Goal: Task Accomplishment & Management: Manage account settings

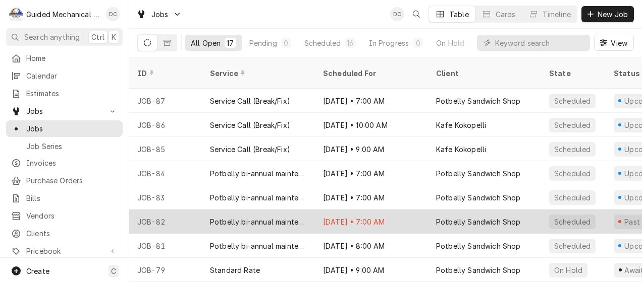
click at [482, 217] on div "Potbelly Sandwich Shop" at bounding box center [478, 222] width 85 height 11
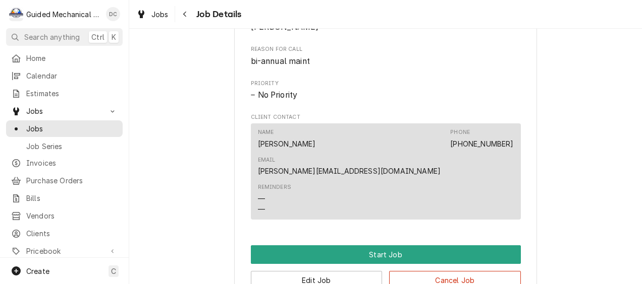
scroll to position [555, 0]
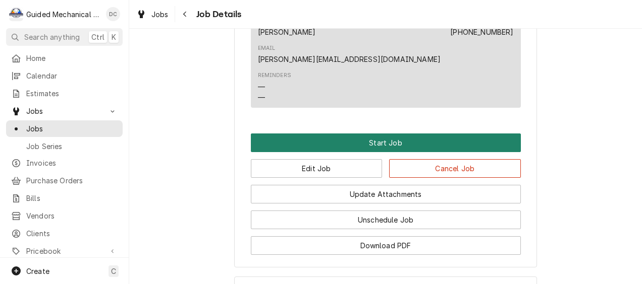
click at [324, 134] on button "Start Job" at bounding box center [386, 143] width 270 height 19
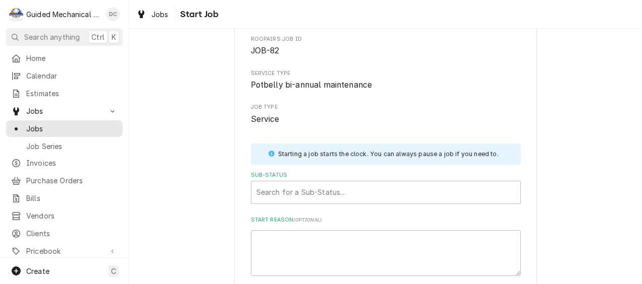
scroll to position [101, 0]
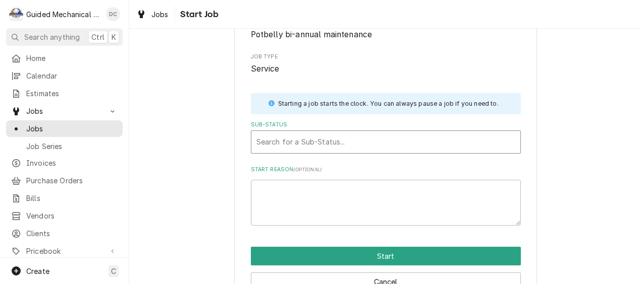
click at [297, 141] on div "Sub-Status" at bounding box center [385, 142] width 259 height 18
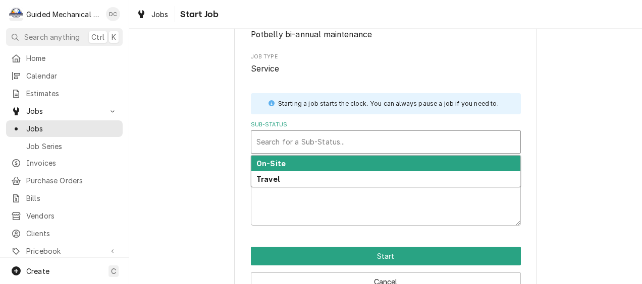
click at [287, 170] on div "On-Site" at bounding box center [385, 164] width 269 height 16
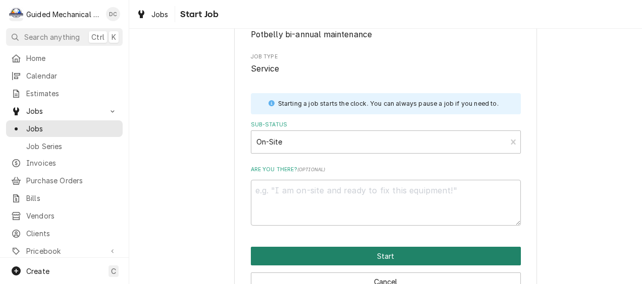
click at [362, 253] on button "Start" at bounding box center [386, 256] width 270 height 19
type textarea "x"
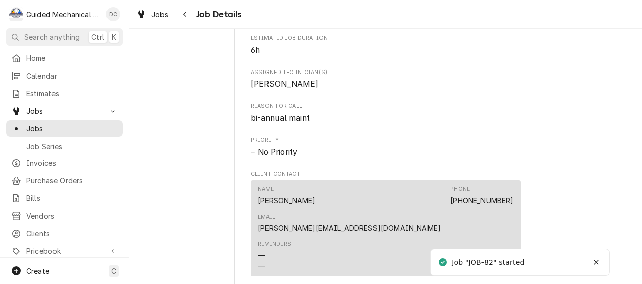
scroll to position [555, 0]
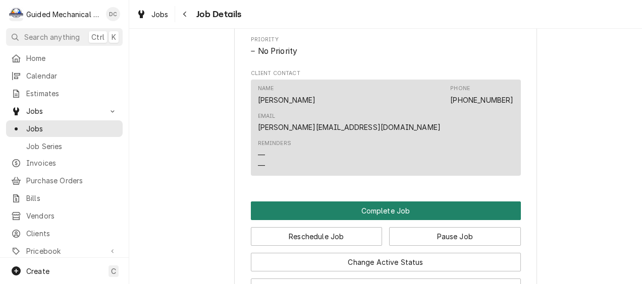
click at [337, 202] on button "Complete Job" at bounding box center [386, 211] width 270 height 19
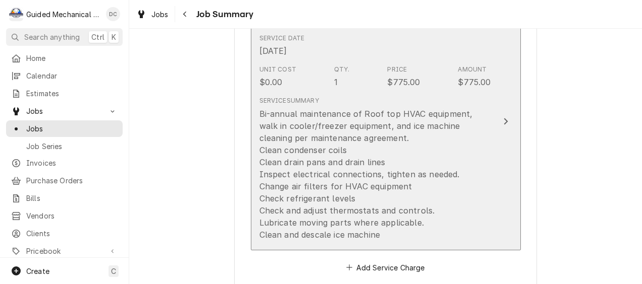
scroll to position [353, 0]
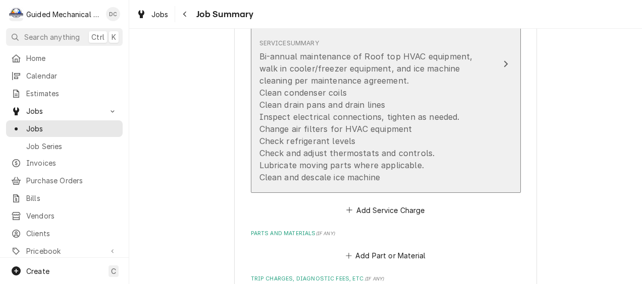
click at [503, 67] on icon "Update Line Item" at bounding box center [505, 64] width 5 height 8
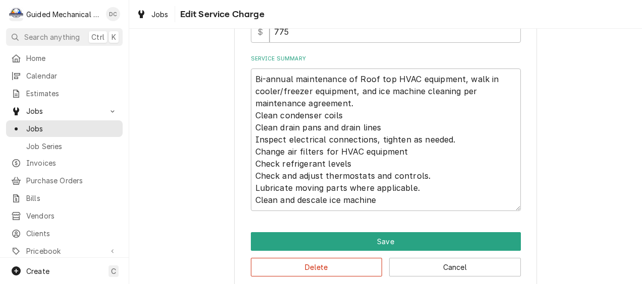
scroll to position [309, 0]
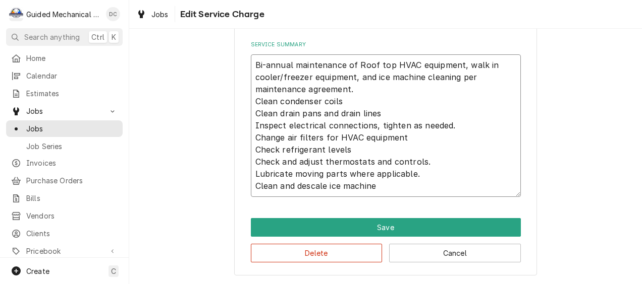
click at [427, 186] on textarea "Bi-annual maintenance of Roof top HVAC equipment, walk in cooler/freezer equipm…" at bounding box center [386, 125] width 270 height 143
type textarea "x"
type textarea "Bi-annual maintenance of Roof top HVAC equipment, walk in cooler/freezer equipm…"
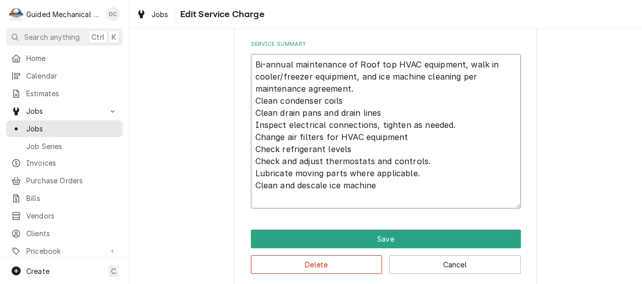
type textarea "x"
type textarea "Bi-annual maintenance of Roof top HVAC equipment, walk in cooler/freezer equipm…"
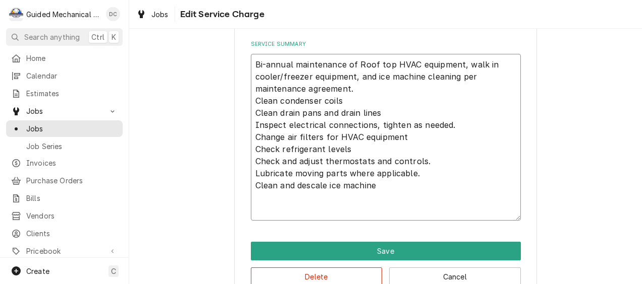
type textarea "x"
type textarea "Bi-annual maintenance of Roof top HVAC equipment, walk in cooler/freezer equipm…"
type textarea "x"
type textarea "Bi-annual maintenance of Roof top HVAC equipment, walk in cooler/freezer equipm…"
type textarea "x"
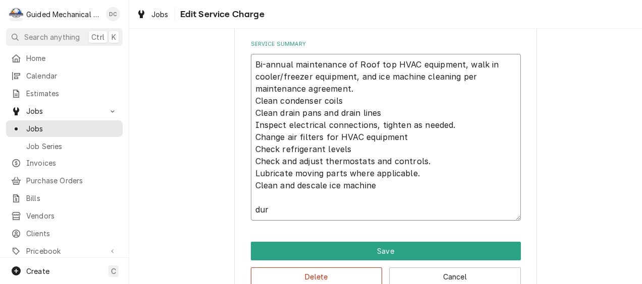
type textarea "Bi-annual maintenance of Roof top HVAC equipment, walk in cooler/freezer equipm…"
type textarea "x"
type textarea "Bi-annual maintenance of Roof top HVAC equipment, walk in cooler/freezer equipm…"
type textarea "x"
type textarea "Bi-annual maintenance of Roof top HVAC equipment, walk in cooler/freezer equipm…"
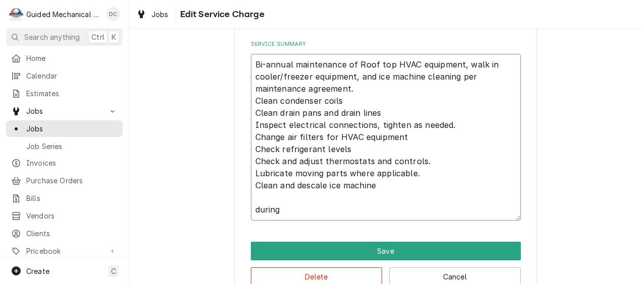
type textarea "x"
type textarea "Bi-annual maintenance of Roof top HVAC equipment, walk in cooler/freezer equipm…"
type textarea "x"
type textarea "Bi-annual maintenance of Roof top HVAC equipment, walk in cooler/freezer equipm…"
type textarea "x"
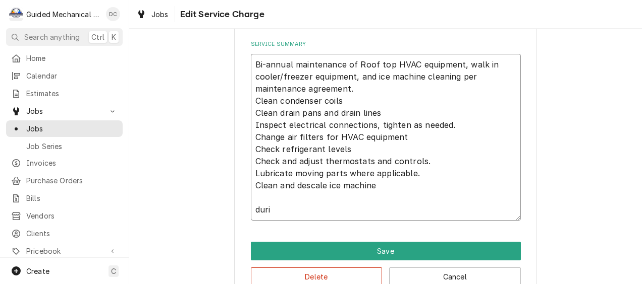
type textarea "Bi-annual maintenance of Roof top HVAC equipment, walk in cooler/freezer equipm…"
type textarea "x"
type textarea "Bi-annual maintenance of Roof top HVAC equipment, walk in cooler/freezer equipm…"
type textarea "x"
type textarea "Bi-annual maintenance of Roof top HVAC equipment, walk in cooler/freezer equipm…"
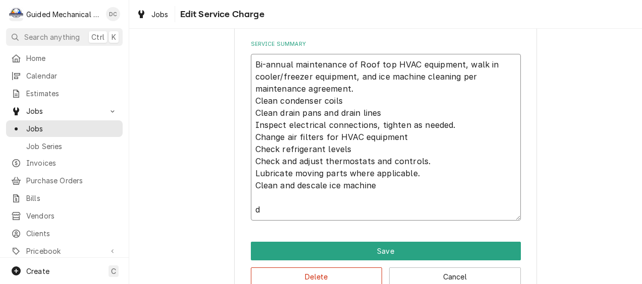
type textarea "x"
type textarea "Bi-annual maintenance of Roof top HVAC equipment, walk in cooler/freezer equipm…"
type textarea "x"
type textarea "Bi-annual maintenance of Roof top HVAC equipment, walk in cooler/freezer equipm…"
type textarea "x"
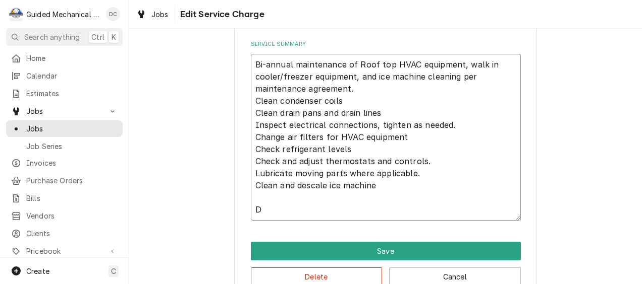
type textarea "Bi-annual maintenance of Roof top HVAC equipment, walk in cooler/freezer equipm…"
type textarea "x"
type textarea "Bi-annual maintenance of Roof top HVAC equipment, walk in cooler/freezer equipm…"
type textarea "x"
type textarea "Bi-annual maintenance of Roof top HVAC equipment, walk in cooler/freezer equipm…"
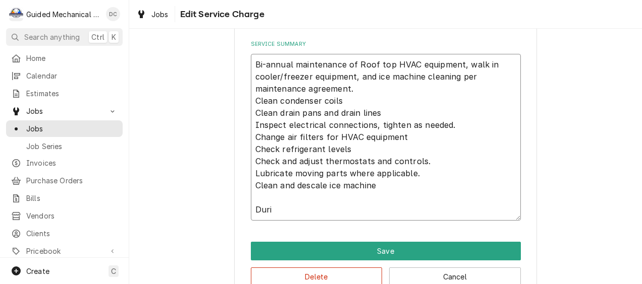
type textarea "x"
type textarea "Bi-annual maintenance of Roof top HVAC equipment, walk in cooler/freezer equipm…"
type textarea "x"
type textarea "Bi-annual maintenance of Roof top HVAC equipment, walk in cooler/freezer equipm…"
type textarea "x"
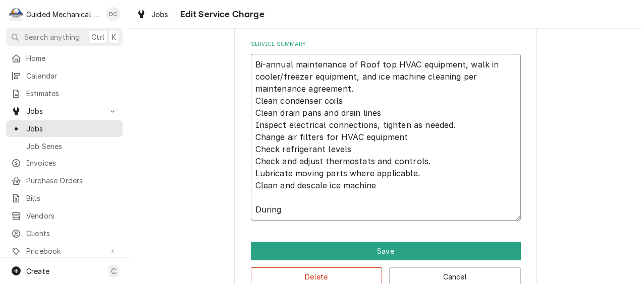
type textarea "Bi-annual maintenance of Roof top HVAC equipment, walk in cooler/freezer equipm…"
type textarea "x"
type textarea "Bi-annual maintenance of Roof top HVAC equipment, walk in cooler/freezer equipm…"
type textarea "x"
type textarea "Bi-annual maintenance of Roof top HVAC equipment, walk in cooler/freezer equipm…"
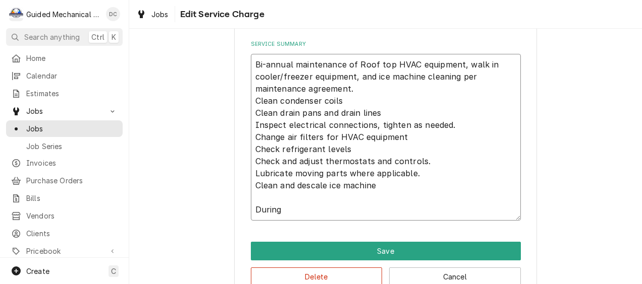
type textarea "x"
type textarea "Bi-annual maintenance of Roof top HVAC equipment, walk in cooler/freezer equipm…"
type textarea "x"
type textarea "Bi-annual maintenance of Roof top HVAC equipment, walk in cooler/freezer equipm…"
type textarea "x"
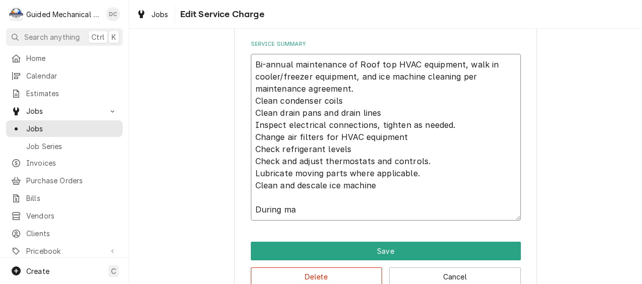
type textarea "Bi-annual maintenance of Roof top HVAC equipment, walk in cooler/freezer equipm…"
type textarea "x"
type textarea "Bi-annual maintenance of Roof top HVAC equipment, walk in cooler/freezer equipm…"
type textarea "x"
type textarea "Bi-annual maintenance of Roof top HVAC equipment, walk in cooler/freezer equipm…"
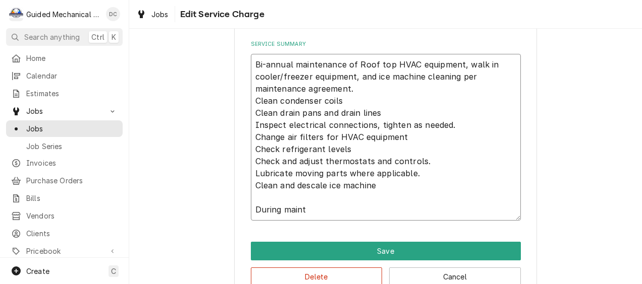
type textarea "x"
type textarea "Bi-annual maintenance of Roof top HVAC equipment, walk in cooler/freezer equipm…"
type textarea "x"
type textarea "Bi-annual maintenance of Roof top HVAC equipment, walk in cooler/freezer equipm…"
type textarea "x"
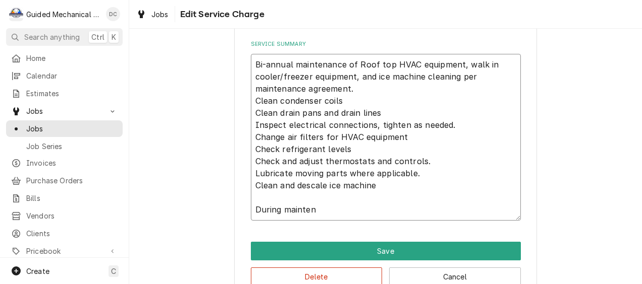
type textarea "Bi-annual maintenance of Roof top HVAC equipment, walk in cooler/freezer equipm…"
type textarea "x"
type textarea "Bi-annual maintenance of Roof top HVAC equipment, walk in cooler/freezer equipm…"
type textarea "x"
type textarea "Bi-annual maintenance of Roof top HVAC equipment, walk in cooler/freezer equipm…"
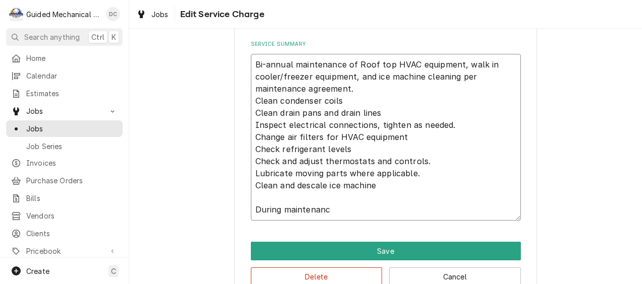
type textarea "x"
type textarea "Bi-annual maintenance of Roof top HVAC equipment, walk in cooler/freezer equipm…"
type textarea "x"
type textarea "Bi-annual maintenance of Roof top HVAC equipment, walk in cooler/freezer equipm…"
type textarea "x"
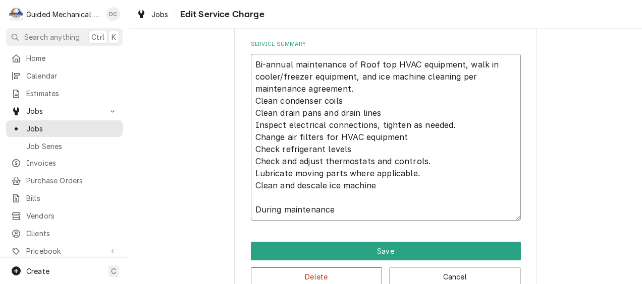
type textarea "Bi-annual maintenance of Roof top HVAC equipment, walk in cooler/freezer equipm…"
type textarea "x"
type textarea "Bi-annual maintenance of Roof top HVAC equipment, walk in cooler/freezer equipm…"
type textarea "x"
type textarea "Bi-annual maintenance of Roof top HVAC equipment, walk in cooler/freezer equipm…"
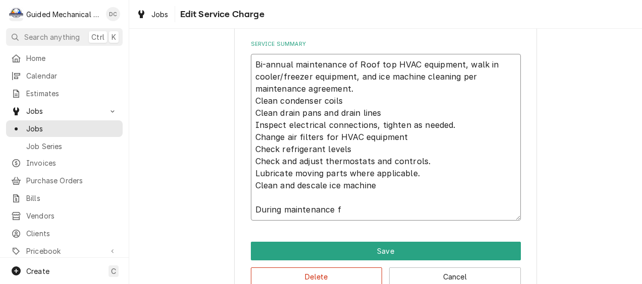
type textarea "x"
type textarea "Bi-annual maintenance of Roof top HVAC equipment, walk in cooler/freezer equipm…"
type textarea "x"
type textarea "Bi-annual maintenance of Roof top HVAC equipment, walk in cooler/freezer equipm…"
type textarea "x"
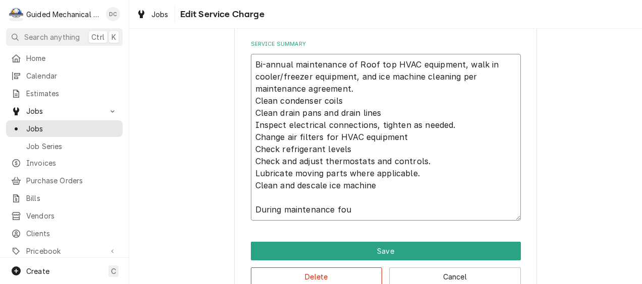
type textarea "Bi-annual maintenance of Roof top HVAC equipment, walk in cooler/freezer equipm…"
type textarea "x"
type textarea "Bi-annual maintenance of Roof top HVAC equipment, walk in cooler/freezer equipm…"
type textarea "x"
type textarea "Bi-annual maintenance of Roof top HVAC equipment, walk in cooler/freezer equipm…"
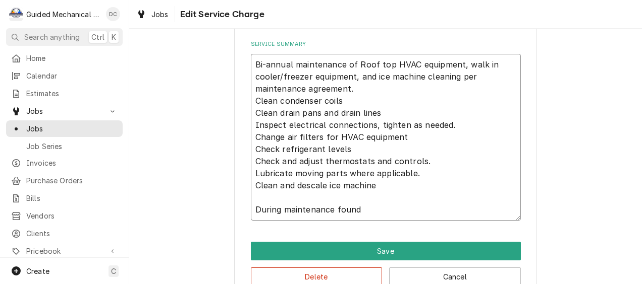
type textarea "x"
type textarea "Bi-annual maintenance of Roof top HVAC equipment, walk in cooler/freezer equipm…"
type textarea "x"
type textarea "Bi-annual maintenance of Roof top HVAC equipment, walk in cooler/freezer equipm…"
type textarea "x"
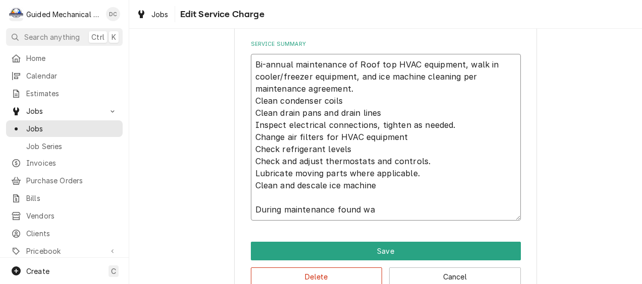
type textarea "Bi-annual maintenance of Roof top HVAC equipment, walk in cooler/freezer equipm…"
type textarea "x"
type textarea "Bi-annual maintenance of Roof top HVAC equipment, walk in cooler/freezer equipm…"
type textarea "x"
type textarea "Bi-annual maintenance of Roof top HVAC equipment, walk in cooler/freezer equipm…"
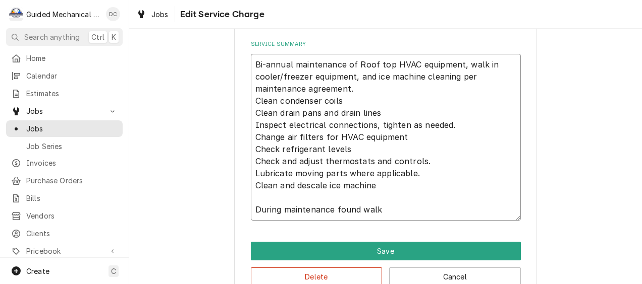
type textarea "x"
type textarea "Bi-annual maintenance of Roof top HVAC equipment, walk in cooler/freezer equipm…"
type textarea "x"
type textarea "Bi-annual maintenance of Roof top HVAC equipment, walk in cooler/freezer equipm…"
type textarea "x"
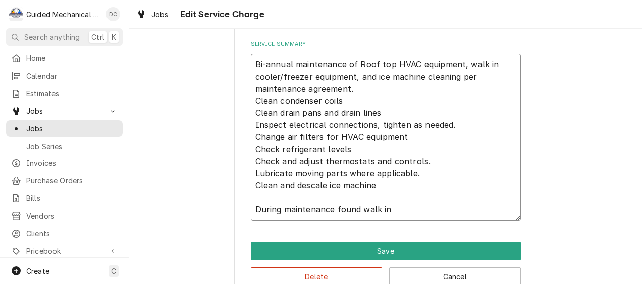
type textarea "Bi-annual maintenance of Roof top HVAC equipment, walk in cooler/freezer equipm…"
type textarea "x"
type textarea "Bi-annual maintenance of Roof top HVAC equipment, walk in cooler/freezer equipm…"
type textarea "x"
type textarea "Bi-annual maintenance of Roof top HVAC equipment, walk in cooler/freezer equipm…"
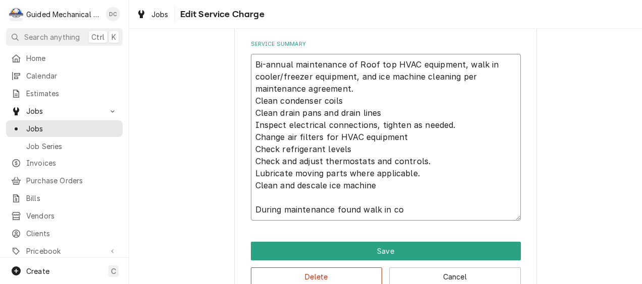
type textarea "x"
type textarea "Bi-annual maintenance of Roof top HVAC equipment, walk in cooler/freezer equipm…"
type textarea "x"
type textarea "Bi-annual maintenance of Roof top HVAC equipment, walk in cooler/freezer equipm…"
type textarea "x"
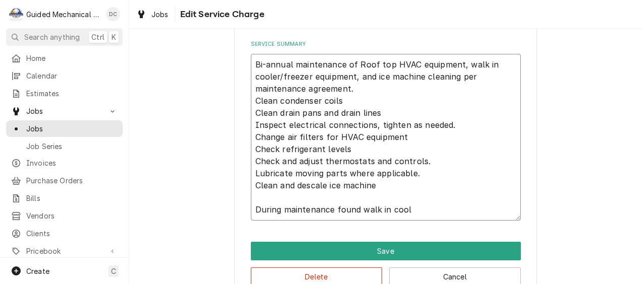
type textarea "Bi-annual maintenance of Roof top HVAC equipment, walk in cooler/freezer equipm…"
type textarea "x"
type textarea "Bi-annual maintenance of Roof top HVAC equipment, walk in cooler/freezer equipm…"
type textarea "x"
type textarea "Bi-annual maintenance of Roof top HVAC equipment, walk in cooler/freezer equipm…"
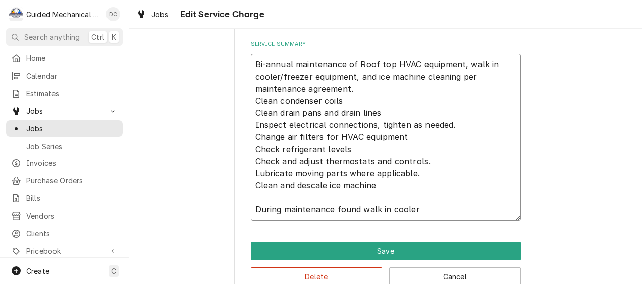
type textarea "x"
type textarea "Bi-annual maintenance of Roof top HVAC equipment, walk in cooler/freezer equipm…"
type textarea "x"
type textarea "Bi-annual maintenance of Roof top HVAC equipment, walk in cooler/freezer equipm…"
type textarea "x"
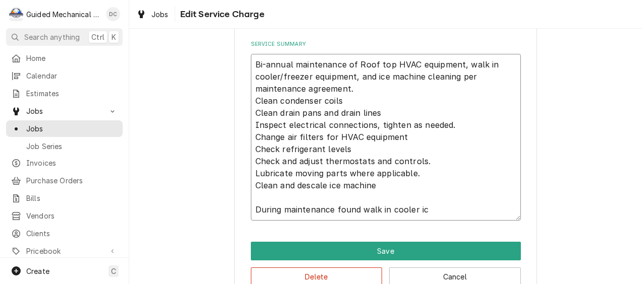
type textarea "Bi-annual maintenance of Roof top HVAC equipment, walk in cooler/freezer equipm…"
type textarea "x"
type textarea "Bi-annual maintenance of Roof top HVAC equipment, walk in cooler/freezer equipm…"
type textarea "x"
type textarea "Bi-annual maintenance of Roof top HVAC equipment, walk in cooler/freezer equipm…"
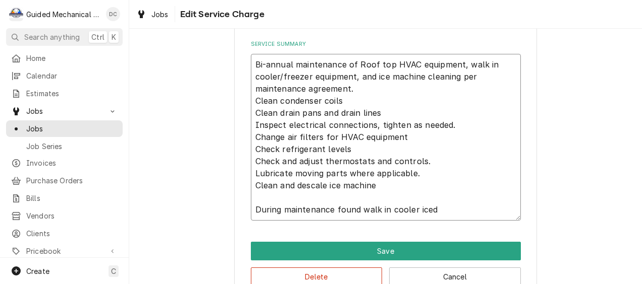
type textarea "x"
type textarea "Bi-annual maintenance of Roof top HVAC equipment, walk in cooler/freezer equipm…"
type textarea "x"
type textarea "Bi-annual maintenance of Roof top HVAC equipment, walk in cooler/freezer equipm…"
type textarea "x"
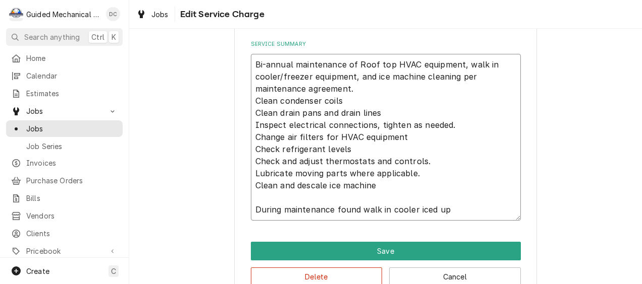
type textarea "Bi-annual maintenance of Roof top HVAC equipment, walk in cooler/freezer equipm…"
type textarea "x"
type textarea "Bi-annual maintenance of Roof top HVAC equipment, walk in cooler/freezer equipm…"
type textarea "x"
type textarea "Bi-annual maintenance of Roof top HVAC equipment, walk in cooler/freezer equipm…"
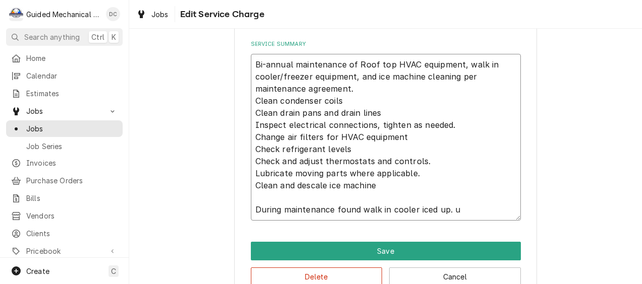
type textarea "x"
type textarea "Bi-annual maintenance of Roof top HVAC equipment, walk in cooler/freezer equipm…"
type textarea "x"
type textarea "Bi-annual maintenance of Roof top HVAC equipment, walk in cooler/freezer equipm…"
type textarea "x"
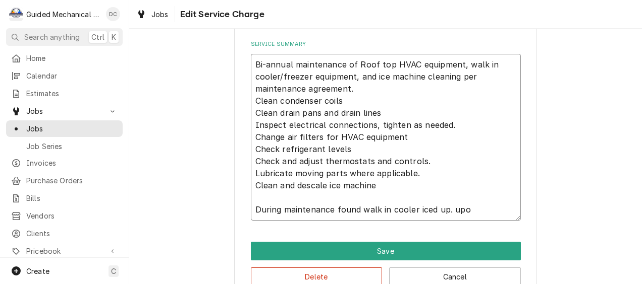
type textarea "Bi-annual maintenance of Roof top HVAC equipment, walk in cooler/freezer equipm…"
type textarea "x"
type textarea "Bi-annual maintenance of Roof top HVAC equipment, walk in cooler/freezer equipm…"
type textarea "x"
type textarea "Bi-annual maintenance of Roof top HVAC equipment, walk in cooler/freezer equipm…"
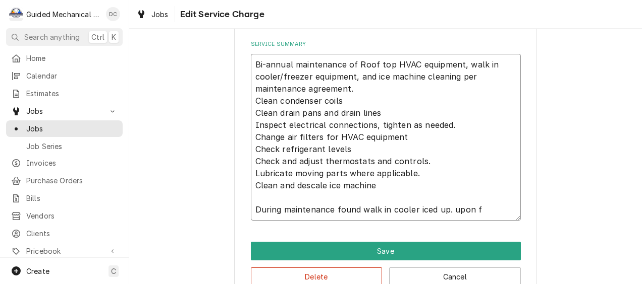
type textarea "x"
type textarea "Bi-annual maintenance of Roof top HVAC equipment, walk in cooler/freezer equipm…"
type textarea "x"
type textarea "Bi-annual maintenance of Roof top HVAC equipment, walk in cooler/freezer equipm…"
type textarea "x"
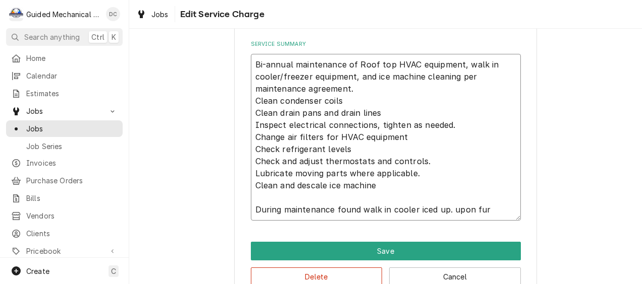
type textarea "Bi-annual maintenance of Roof top HVAC equipment, walk in cooler/freezer equipm…"
type textarea "x"
type textarea "Bi-annual maintenance of Roof top HVAC equipment, walk in cooler/freezer equipm…"
type textarea "x"
type textarea "Bi-annual maintenance of Roof top HVAC equipment, walk in cooler/freezer equipm…"
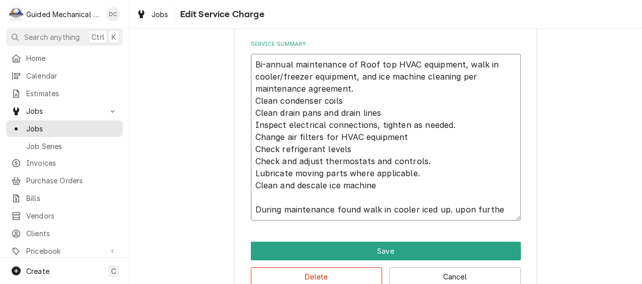
type textarea "x"
type textarea "Bi-annual maintenance of Roof top HVAC equipment, walk in cooler/freezer equipm…"
type textarea "x"
type textarea "Bi-annual maintenance of Roof top HVAC equipment, walk in cooler/freezer equipm…"
type textarea "x"
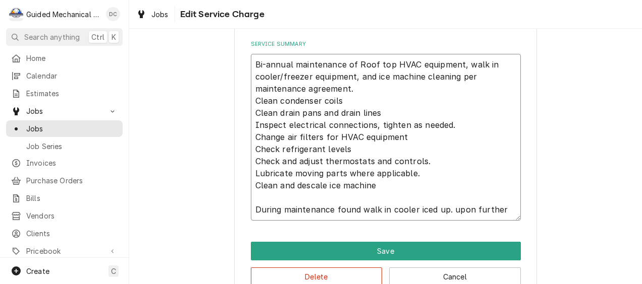
type textarea "Bi-annual maintenance of Roof top HVAC equipment, walk in cooler/freezer equipm…"
type textarea "x"
type textarea "Bi-annual maintenance of Roof top HVAC equipment, walk in cooler/freezer equipm…"
type textarea "x"
type textarea "Bi-annual maintenance of Roof top HVAC equipment, walk in cooler/freezer equipm…"
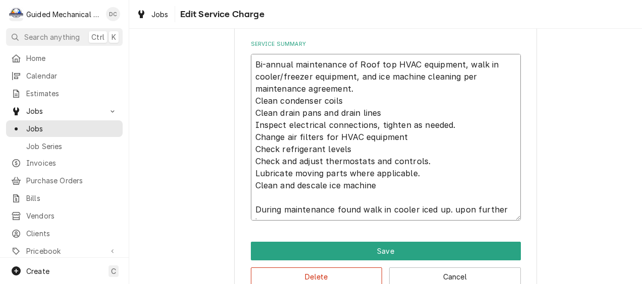
type textarea "x"
type textarea "Bi-annual maintenance of Roof top HVAC equipment, walk in cooler/freezer equipm…"
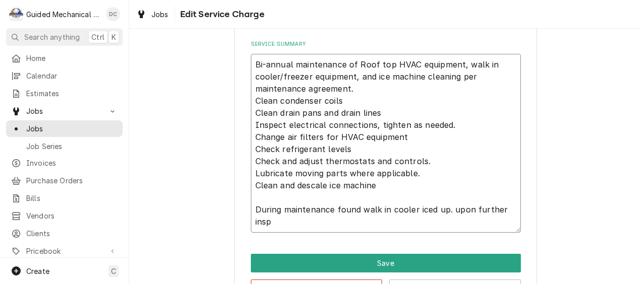
type textarea "x"
type textarea "Bi-annual maintenance of Roof top HVAC equipment, walk in cooler/freezer equipm…"
type textarea "x"
type textarea "Bi-annual maintenance of Roof top HVAC equipment, walk in cooler/freezer equipm…"
type textarea "x"
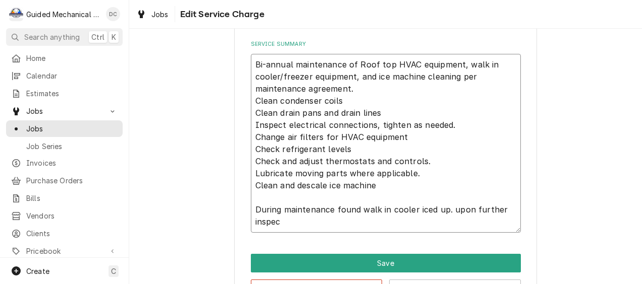
type textarea "Bi-annual maintenance of Roof top HVAC equipment, walk in cooler/freezer equipm…"
type textarea "x"
type textarea "Bi-annual maintenance of Roof top HVAC equipment, walk in cooler/freezer equipm…"
type textarea "x"
type textarea "Bi-annual maintenance of Roof top HVAC equipment, walk in cooler/freezer equipm…"
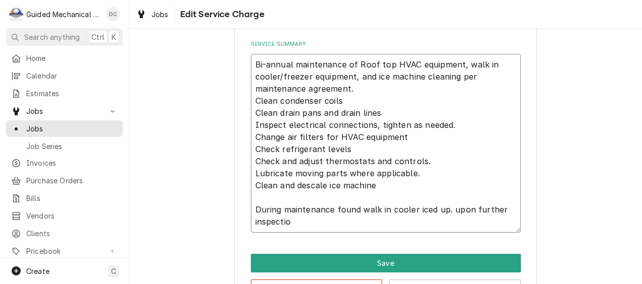
type textarea "x"
type textarea "Bi-annual maintenance of Roof top HVAC equipment, walk in cooler/freezer equipm…"
type textarea "x"
type textarea "Bi-annual maintenance of Roof top HVAC equipment, walk in cooler/freezer equipm…"
type textarea "x"
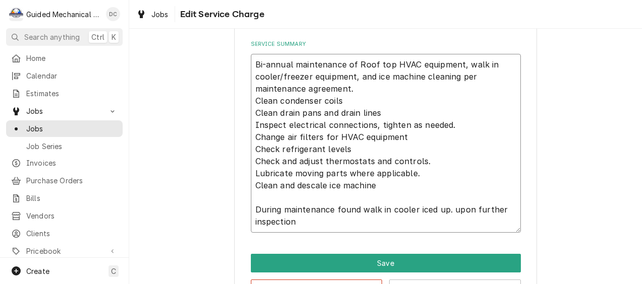
type textarea "Bi-annual maintenance of Roof top HVAC equipment, walk in cooler/freezer equipm…"
type textarea "x"
type textarea "Bi-annual maintenance of Roof top HVAC equipment, walk in cooler/freezer equipm…"
type textarea "x"
type textarea "Bi-annual maintenance of Roof top HVAC equipment, walk in cooler/freezer equipm…"
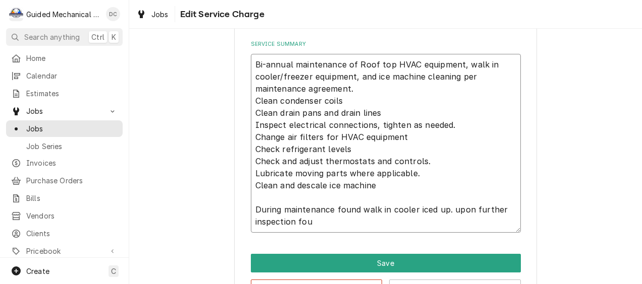
type textarea "x"
type textarea "Bi-annual maintenance of Roof top HVAC equipment, walk in cooler/freezer equipm…"
type textarea "x"
type textarea "Bi-annual maintenance of Roof top HVAC equipment, walk in cooler/freezer equipm…"
type textarea "x"
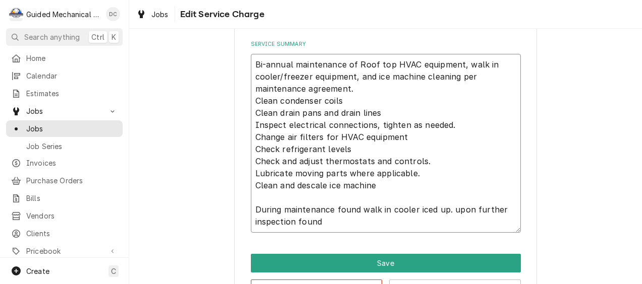
type textarea "Bi-annual maintenance of Roof top HVAC equipment, walk in cooler/freezer equipm…"
type textarea "x"
type textarea "Bi-annual maintenance of Roof top HVAC equipment, walk in cooler/freezer equipm…"
type textarea "x"
type textarea "Bi-annual maintenance of Roof top HVAC equipment, walk in cooler/freezer equipm…"
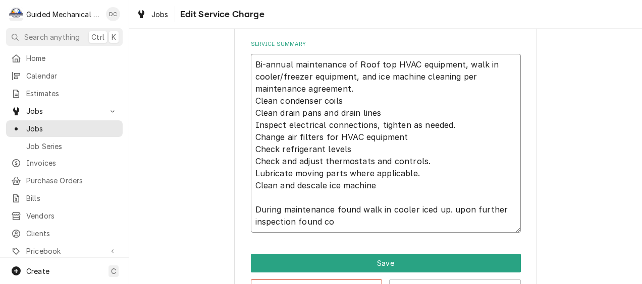
type textarea "x"
type textarea "Bi-annual maintenance of Roof top HVAC equipment, walk in cooler/freezer equipm…"
type textarea "x"
type textarea "Bi-annual maintenance of Roof top HVAC equipment, walk in cooler/freezer equipm…"
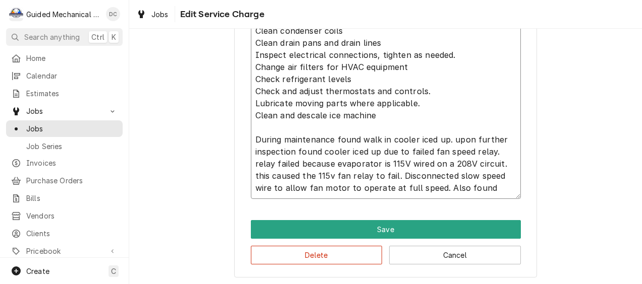
scroll to position [382, 0]
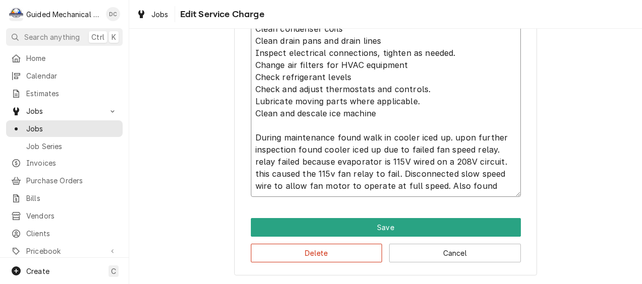
click at [447, 135] on textarea "Bi-annual maintenance of Roof top HVAC equipment, walk in cooler/freezer equipm…" at bounding box center [386, 89] width 270 height 215
click at [450, 137] on textarea "Bi-annual maintenance of Roof top HVAC equipment, walk in cooler/freezer equipm…" at bounding box center [386, 89] width 270 height 215
click at [495, 148] on textarea "Bi-annual maintenance of Roof top HVAC equipment, walk in cooler/freezer equipm…" at bounding box center [386, 89] width 270 height 215
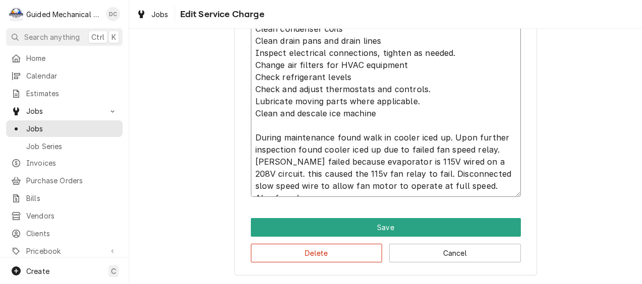
click at [252, 173] on textarea "Bi-annual maintenance of Roof top HVAC equipment, walk in cooler/freezer equipm…" at bounding box center [386, 89] width 270 height 215
click at [486, 185] on textarea "Bi-annual maintenance of Roof top HVAC equipment, walk in cooler/freezer equipm…" at bounding box center [386, 89] width 270 height 215
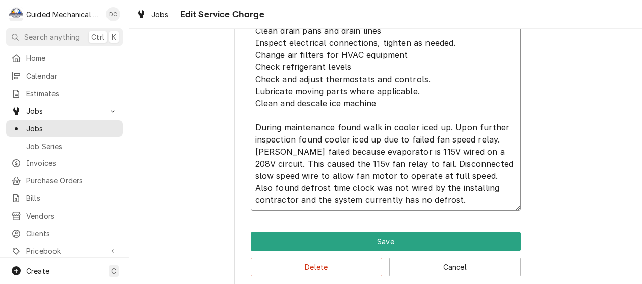
scroll to position [406, 0]
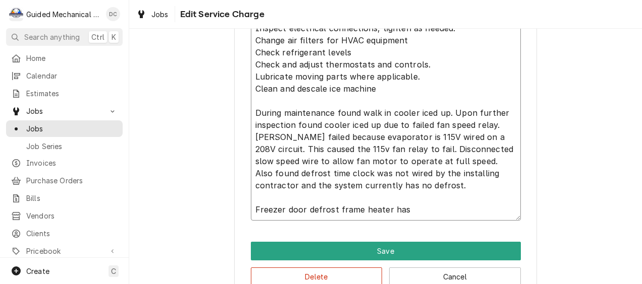
click at [330, 210] on textarea "Bi-annual maintenance of Roof top HVAC equipment, walk in cooler/freezer equipm…" at bounding box center [386, 89] width 270 height 264
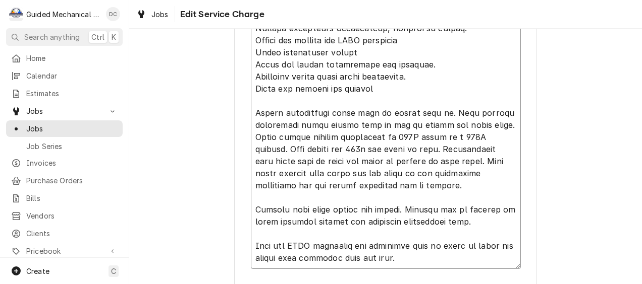
click at [408, 185] on textarea "Service Summary" at bounding box center [386, 113] width 270 height 312
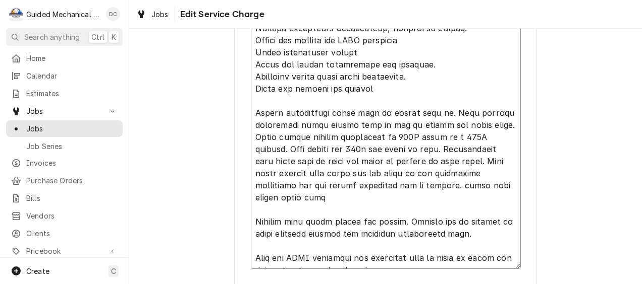
drag, startPoint x: 379, startPoint y: 185, endPoint x: 496, endPoint y: 187, distance: 117.0
click at [496, 187] on textarea "Service Summary" at bounding box center [386, 113] width 270 height 312
click at [426, 257] on textarea "Service Summary" at bounding box center [386, 113] width 270 height 312
paste textarea "email with photos being sent"
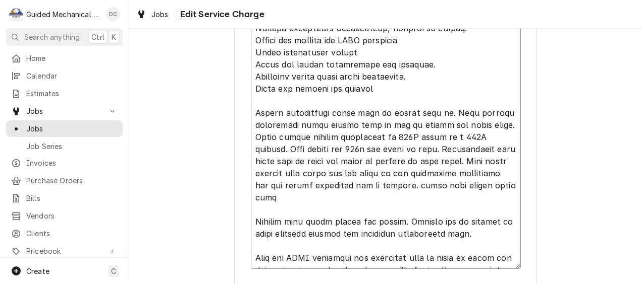
click at [389, 259] on textarea "Service Summary" at bounding box center [386, 113] width 270 height 312
click at [386, 187] on textarea "Service Summary" at bounding box center [386, 113] width 270 height 312
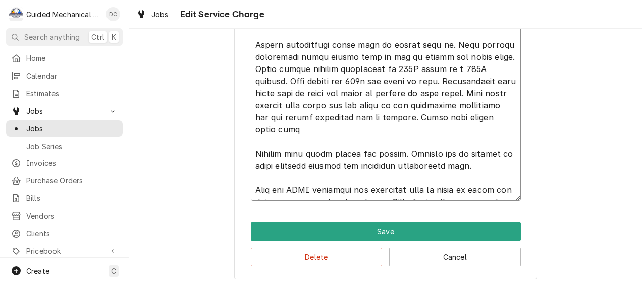
scroll to position [479, 0]
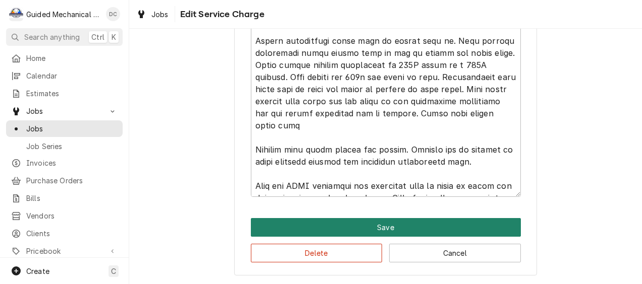
click at [401, 226] on button "Save" at bounding box center [386, 227] width 270 height 19
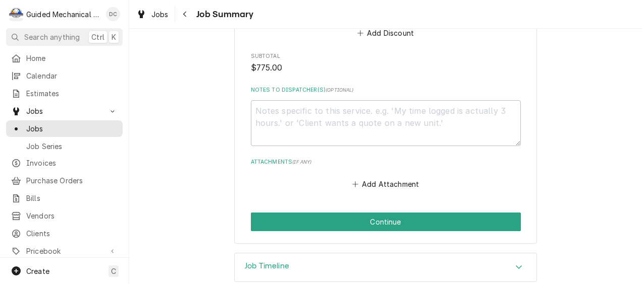
scroll to position [889, 0]
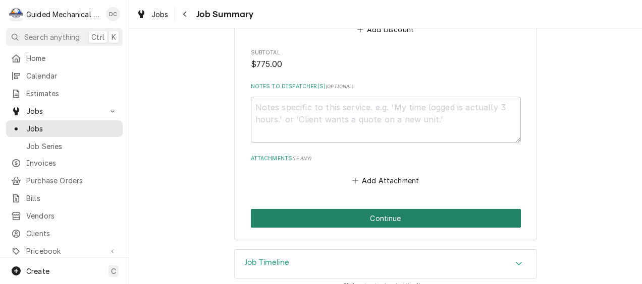
click at [373, 209] on button "Continue" at bounding box center [386, 218] width 270 height 19
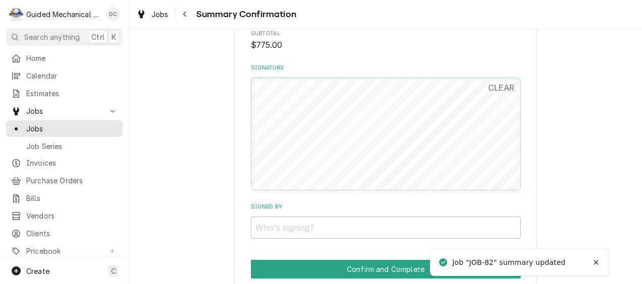
scroll to position [807, 0]
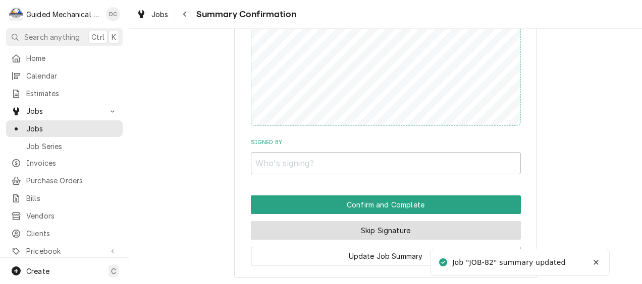
click at [417, 235] on button "Skip Signature" at bounding box center [386, 230] width 270 height 19
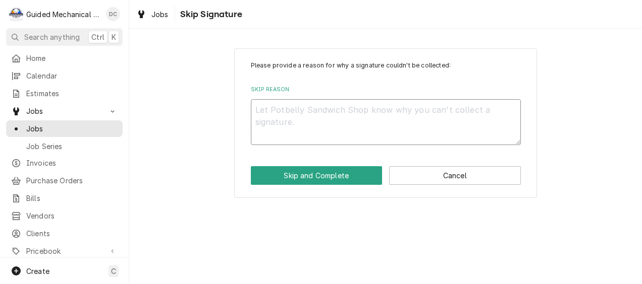
click at [359, 129] on textarea "Skip Reason" at bounding box center [386, 122] width 270 height 46
type textarea "x"
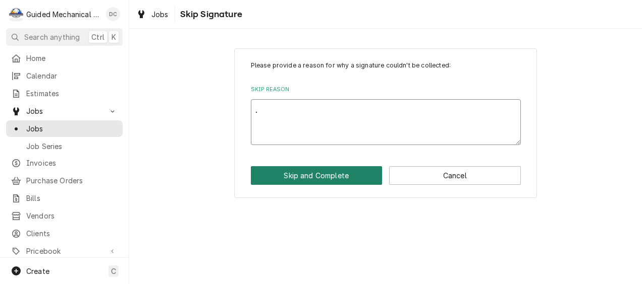
type textarea "."
click at [358, 176] on button "Skip and Complete" at bounding box center [317, 175] width 132 height 19
type textarea "x"
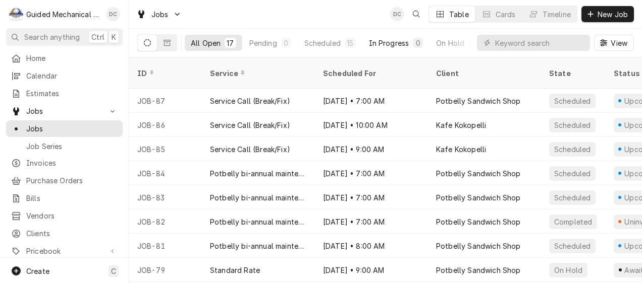
scroll to position [0, 75]
click at [442, 39] on div "Completed" at bounding box center [436, 43] width 38 height 11
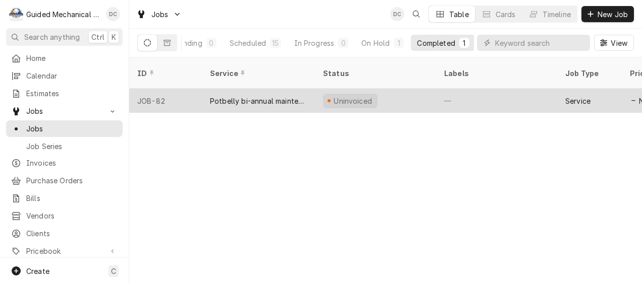
click at [387, 89] on div "Uninvoiced" at bounding box center [375, 101] width 121 height 24
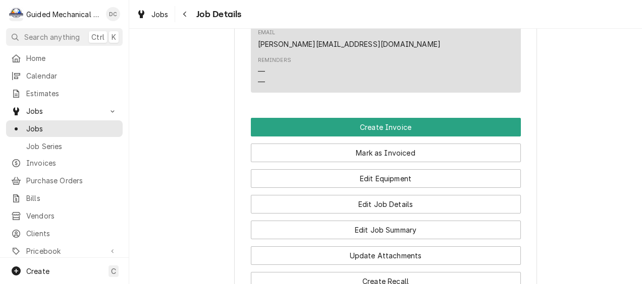
scroll to position [605, 0]
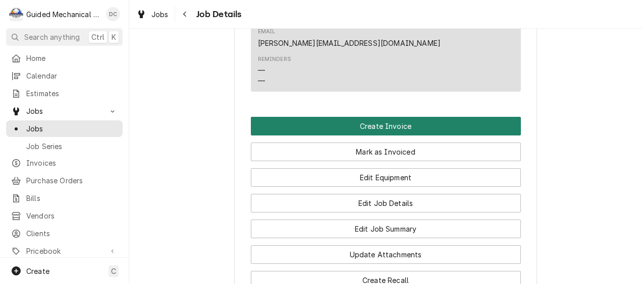
click at [363, 117] on button "Create Invoice" at bounding box center [386, 126] width 270 height 19
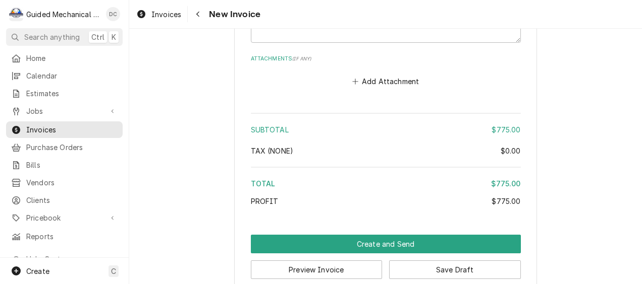
scroll to position [1430, 0]
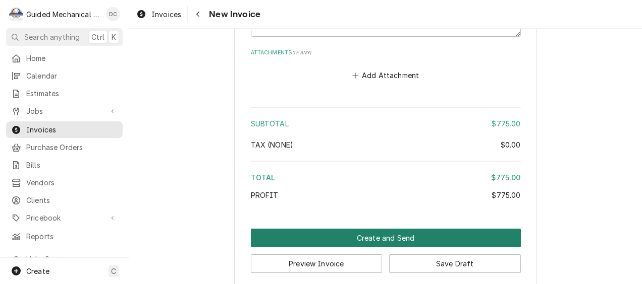
click at [353, 229] on button "Create and Send" at bounding box center [386, 238] width 270 height 19
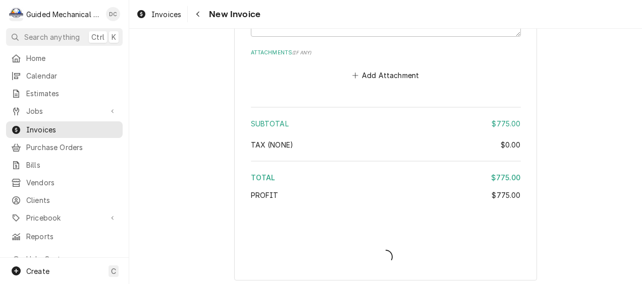
scroll to position [1424, 0]
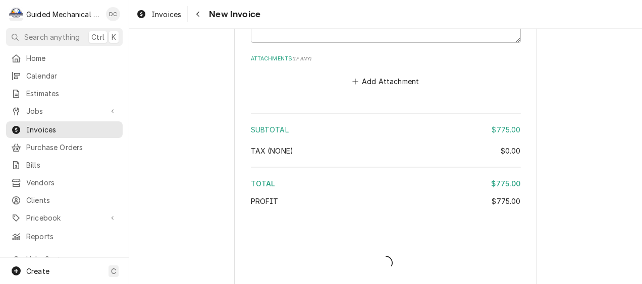
type textarea "x"
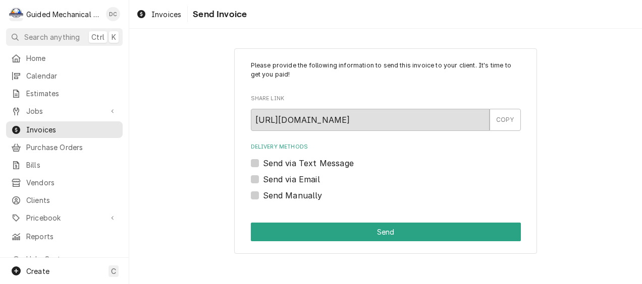
click at [263, 196] on label "Send Manually" at bounding box center [293, 196] width 60 height 12
click at [263, 196] on input "Send Manually" at bounding box center [398, 201] width 270 height 22
checkbox input "true"
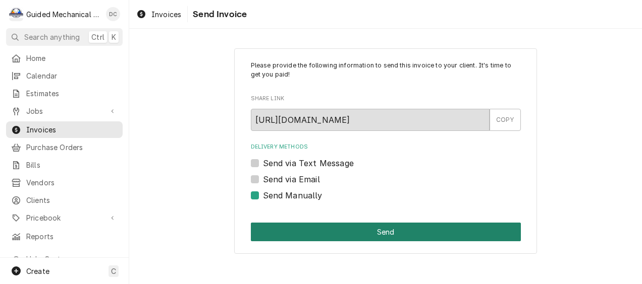
click at [382, 233] on button "Send" at bounding box center [386, 232] width 270 height 19
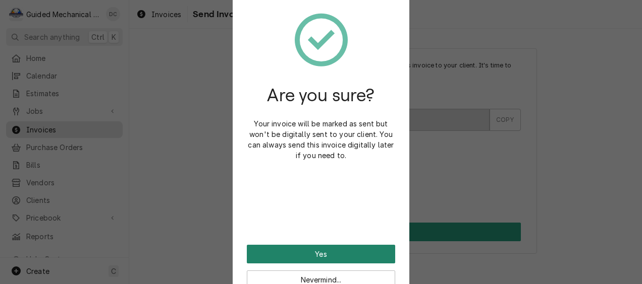
click at [362, 250] on button "Yes" at bounding box center [321, 254] width 148 height 19
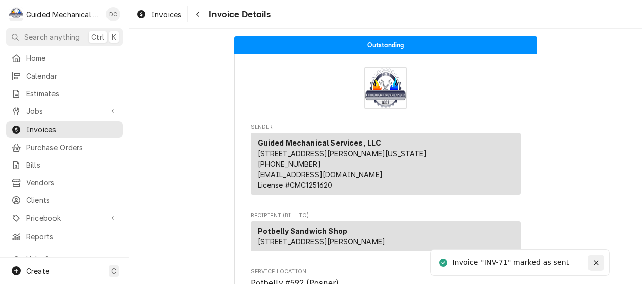
click at [599, 268] on button "Notifications alt+T" at bounding box center [596, 263] width 16 height 16
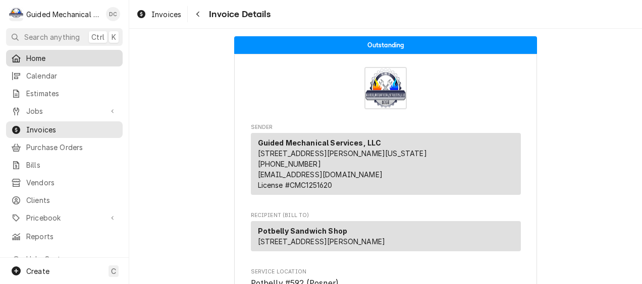
click at [63, 57] on span "Home" at bounding box center [71, 58] width 91 height 11
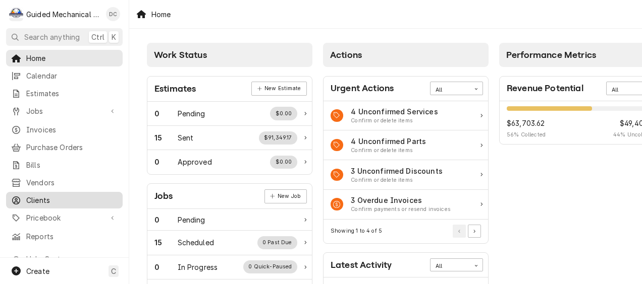
click at [87, 195] on span "Clients" at bounding box center [71, 200] width 91 height 11
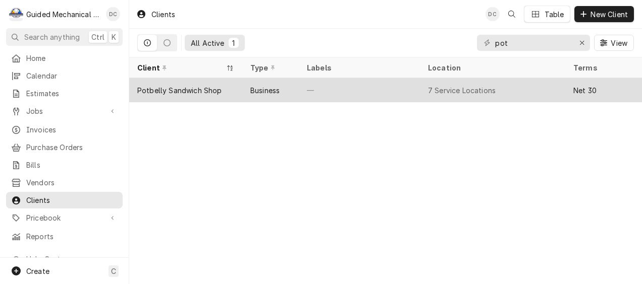
click at [481, 91] on div "7 Service Locations" at bounding box center [462, 90] width 68 height 11
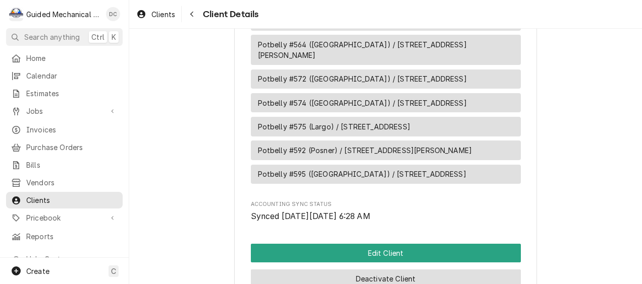
scroll to position [605, 0]
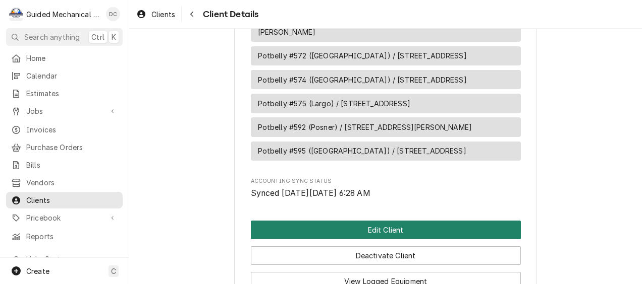
click at [381, 221] on button "Edit Client" at bounding box center [386, 230] width 270 height 19
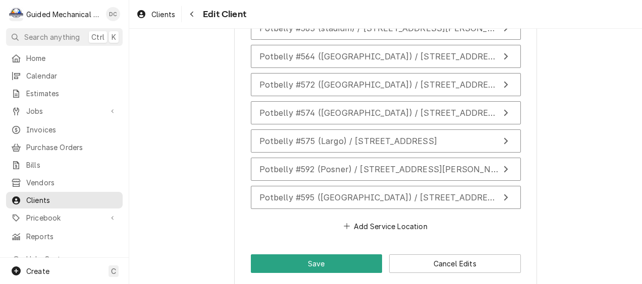
scroll to position [1028, 0]
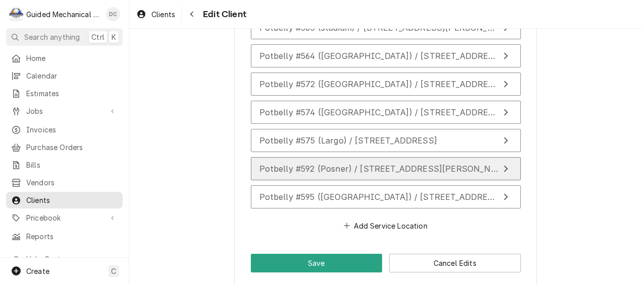
click at [390, 164] on span "Potbelly #592 (Posner) / [STREET_ADDRESS][PERSON_NAME]" at bounding box center [385, 169] width 253 height 10
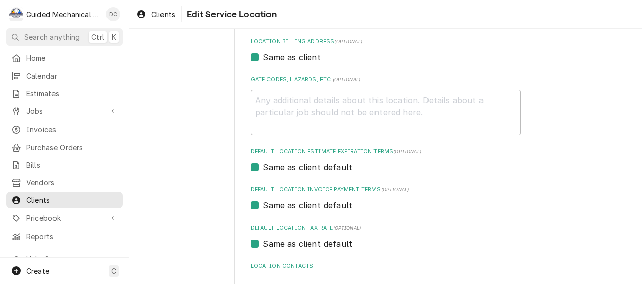
scroll to position [303, 0]
click at [364, 96] on textarea "Gate Codes, Hazards, etc. ( optional )" at bounding box center [386, 112] width 270 height 46
type textarea "x"
type textarea "m"
type textarea "x"
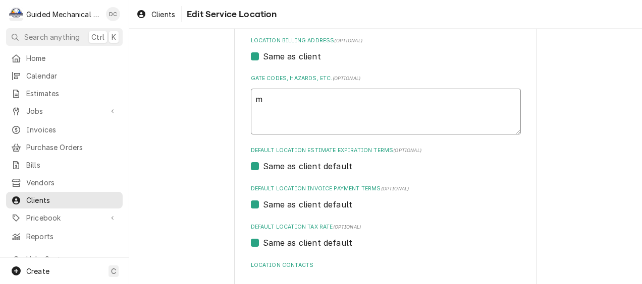
type textarea "ma"
type textarea "x"
type textarea "mai"
type textarea "x"
type textarea "main"
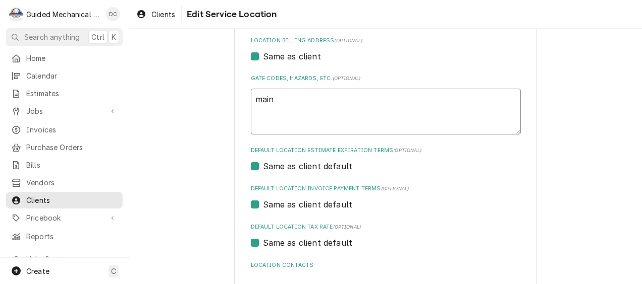
type textarea "x"
type textarea "maint"
type textarea "x"
type textarea "mainte"
type textarea "x"
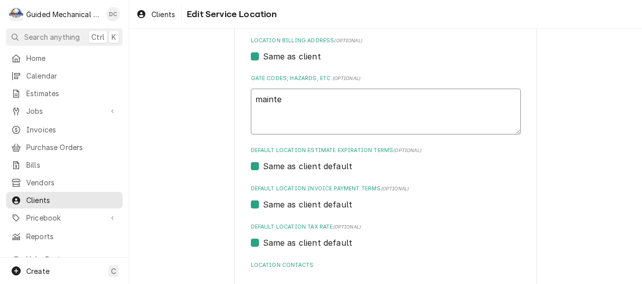
type textarea "mainten"
type textarea "x"
type textarea "maintena"
type textarea "x"
type textarea "maintenan"
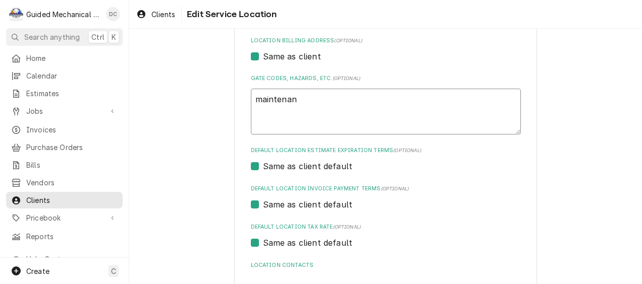
type textarea "x"
type textarea "maintenanc"
type textarea "x"
type textarea "maintenance"
type textarea "x"
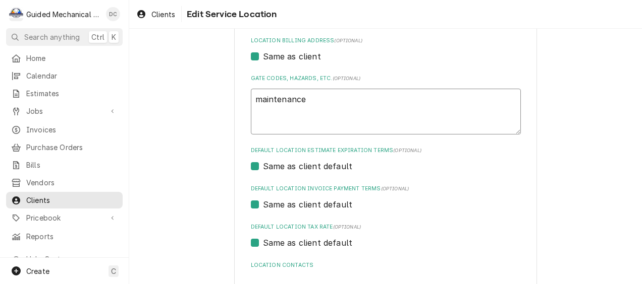
type textarea "maintenance"
type textarea "x"
type textarea "maintenance i"
type textarea "x"
type textarea "maintenance in"
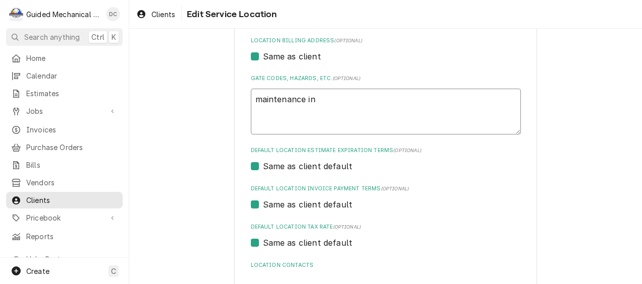
type textarea "x"
type textarea "maintenance inf"
type textarea "x"
type textarea "maintenance info"
type textarea "x"
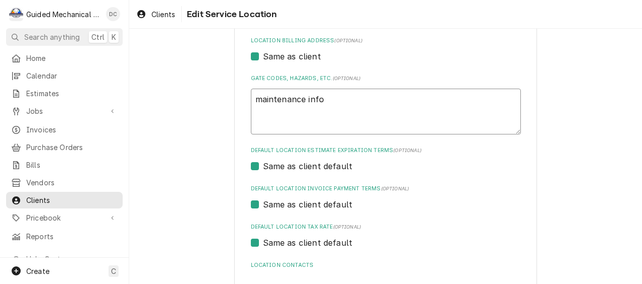
type textarea "maintenance info"
type textarea "x"
type textarea "maintenance info 4"
type textarea "x"
type textarea "maintenance info 4-"
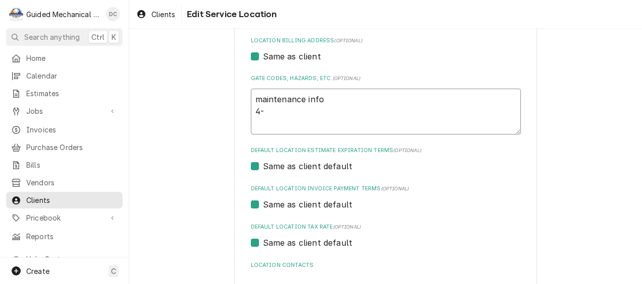
type textarea "x"
type textarea "maintenance info 4-1"
type textarea "x"
type textarea "maintenance info 4-16"
type textarea "x"
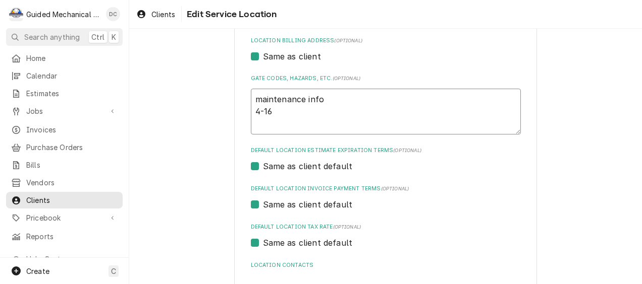
type textarea "maintenance info 4-16c"
type textarea "x"
type textarea "maintenance info 4-16"
type textarea "x"
type textarea "maintenance info 4-16x"
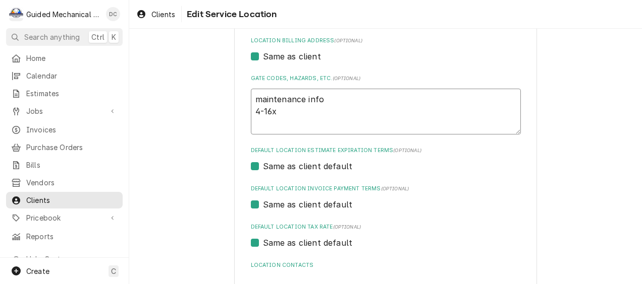
type textarea "x"
type textarea "maintenance info 4-16x1"
type textarea "x"
type textarea "maintenance info 4-16x16"
type textarea "x"
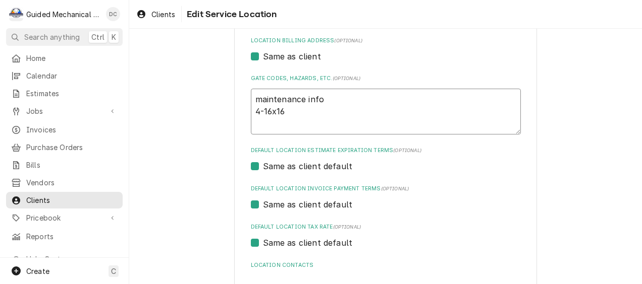
type textarea "maintenance info 4-16x16x"
type textarea "x"
type textarea "maintenance info 4-16x16x2"
type textarea "x"
type textarea "maintenance info 4-16x16x2"
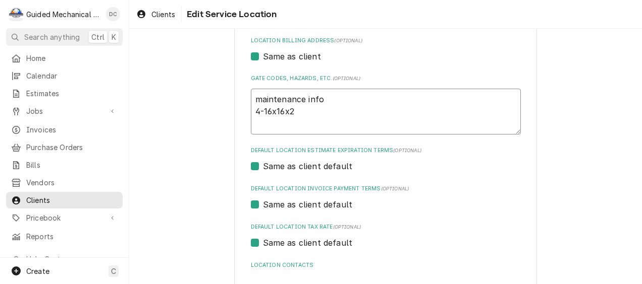
type textarea "x"
type textarea "maintenance info 4-16x16x2 4"
type textarea "x"
type textarea "maintenance info 4-16x16x2 4-"
type textarea "x"
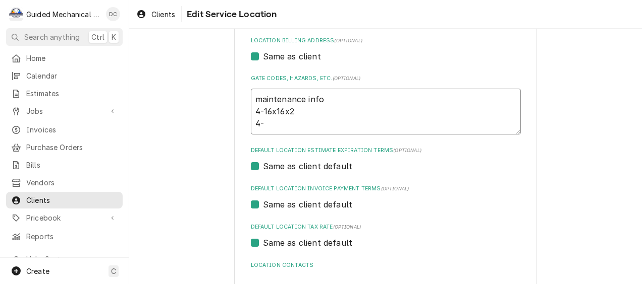
type textarea "maintenance info 4-16x16x2 4-1"
type textarea "x"
type textarea "maintenance info 4-16x16x2 4-16"
type textarea "x"
type textarea "maintenance info 4-16x16x2 4-16x"
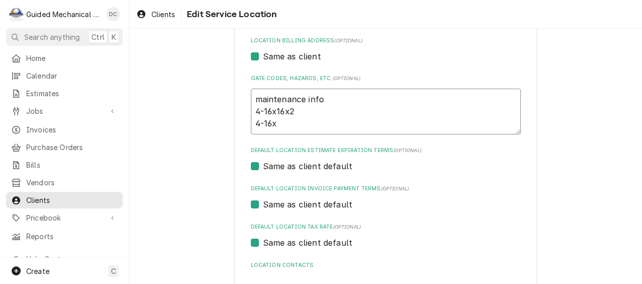
type textarea "x"
type textarea "maintenance info 4-16x16x2 4-16x2"
type textarea "x"
type textarea "maintenance info 4-16x16x2 4-16x29"
type textarea "x"
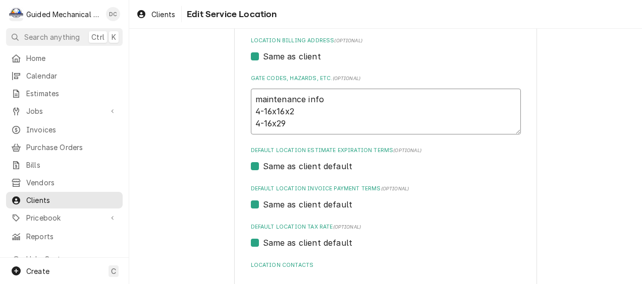
type textarea "maintenance info 4-16x16x2 4-16x29x"
type textarea "x"
type textarea "maintenance info 4-16x16x2 4-16x29x2"
click at [281, 123] on textarea "maintenance info 4-16x16x2 4-16x29x2" at bounding box center [386, 112] width 270 height 46
type textarea "x"
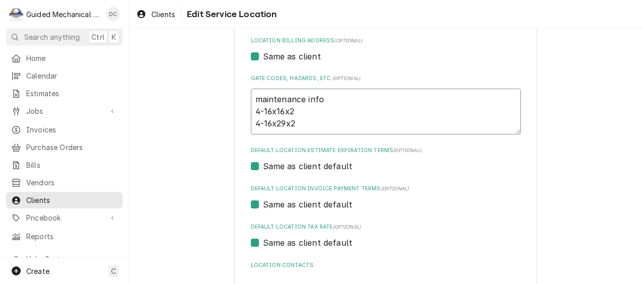
type textarea "maintenance info 4-16x16x2 4-16x2x2"
type textarea "x"
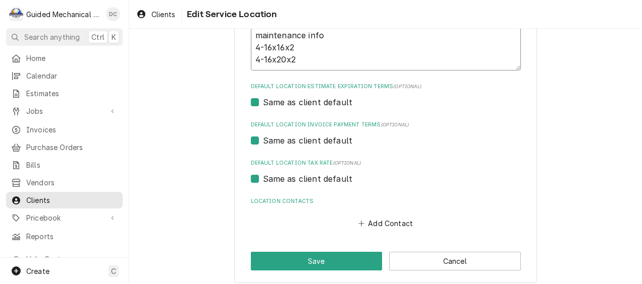
scroll to position [374, 0]
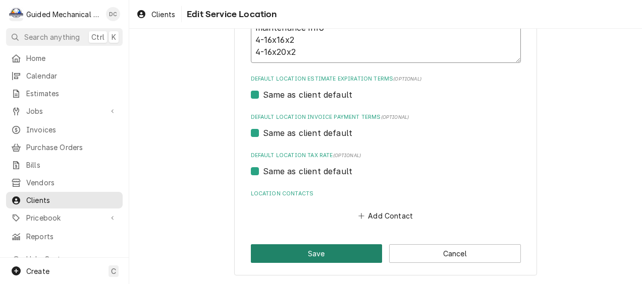
type textarea "maintenance info 4-16x16x2 4-16x20x2"
click at [333, 250] on button "Save" at bounding box center [317, 254] width 132 height 19
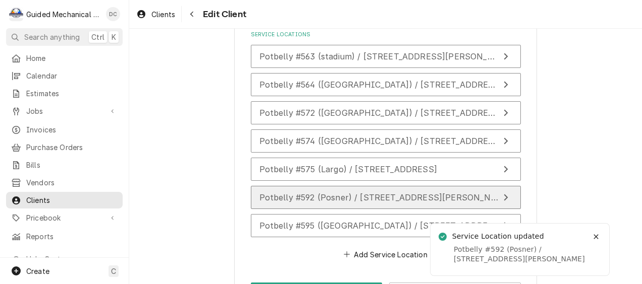
scroll to position [1028, 0]
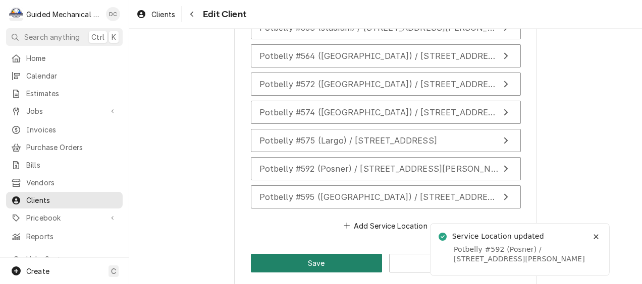
click at [324, 255] on button "Save" at bounding box center [317, 263] width 132 height 19
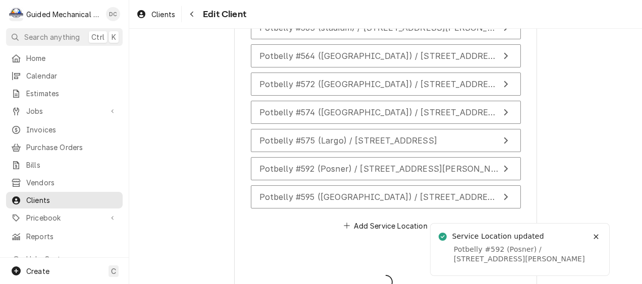
type textarea "x"
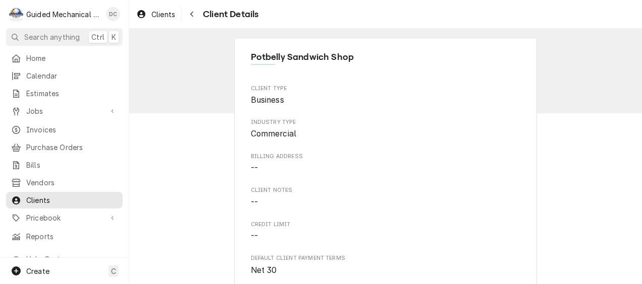
drag, startPoint x: 47, startPoint y: 128, endPoint x: 194, endPoint y: 136, distance: 146.5
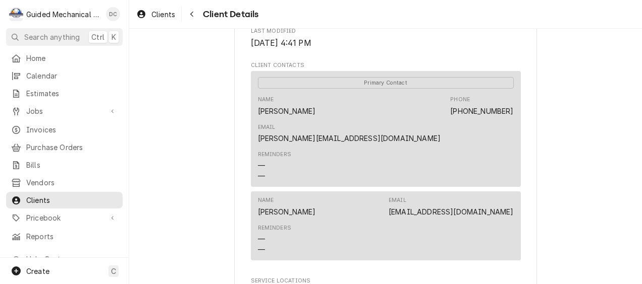
scroll to position [353, 0]
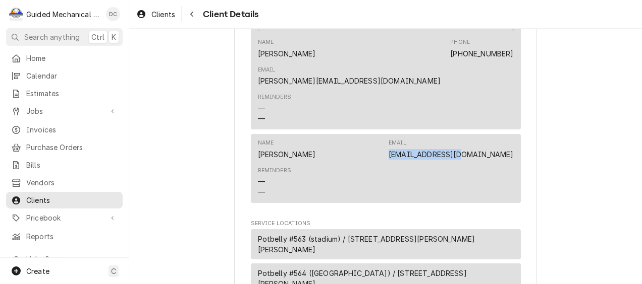
drag, startPoint x: 431, startPoint y: 126, endPoint x: 509, endPoint y: 124, distance: 77.7
click at [509, 136] on div "Name [PERSON_NAME] Email [EMAIL_ADDRESS][DOMAIN_NAME]" at bounding box center [386, 149] width 256 height 27
copy link "[EMAIL_ADDRESS][DOMAIN_NAME]"
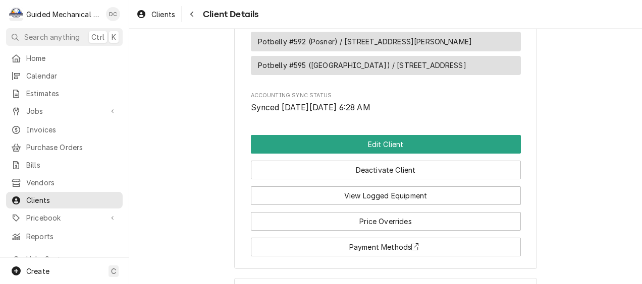
scroll to position [694, 0]
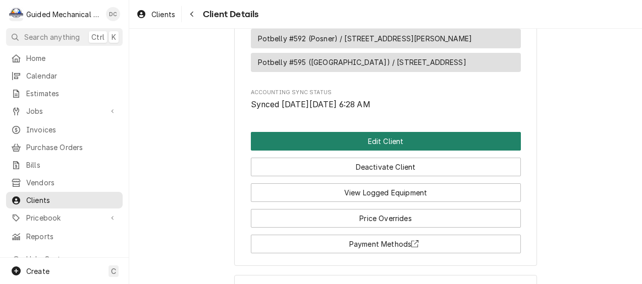
click at [428, 132] on button "Edit Client" at bounding box center [386, 141] width 270 height 19
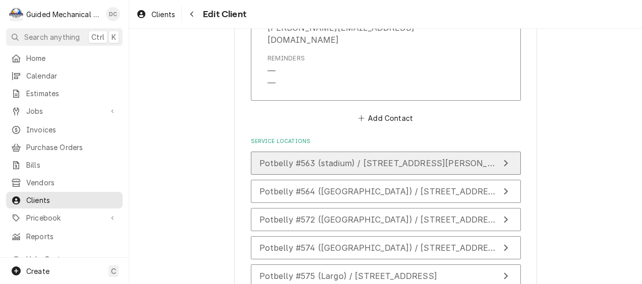
scroll to position [908, 0]
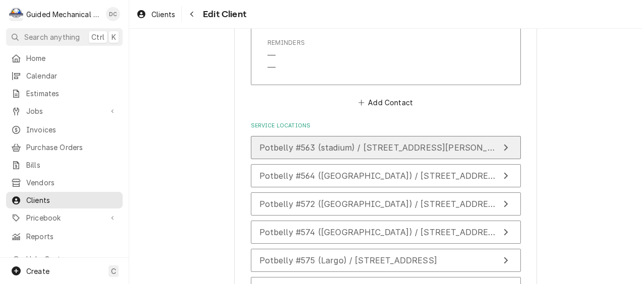
click at [503, 144] on icon "Update Service Location" at bounding box center [505, 148] width 5 height 8
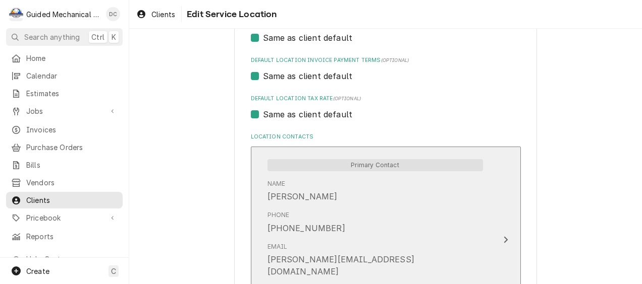
scroll to position [553, 0]
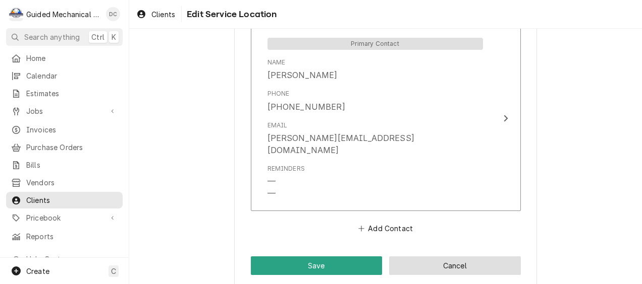
click at [417, 257] on button "Cancel" at bounding box center [455, 266] width 132 height 19
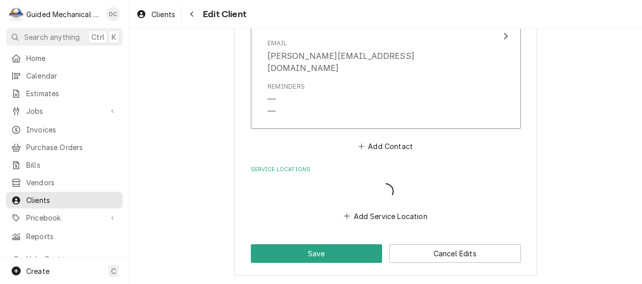
scroll to position [852, 0]
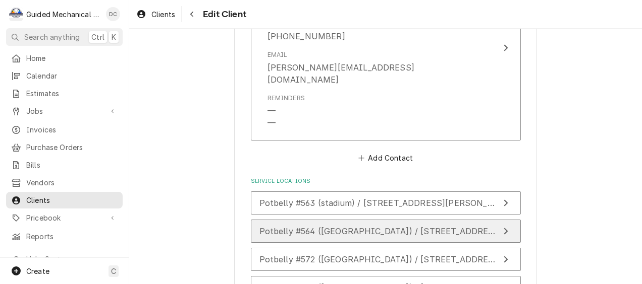
click at [367, 226] on span "Potbelly #564 ([GEOGRAPHIC_DATA]) / [STREET_ADDRESS][PERSON_NAME]" at bounding box center [415, 231] width 313 height 10
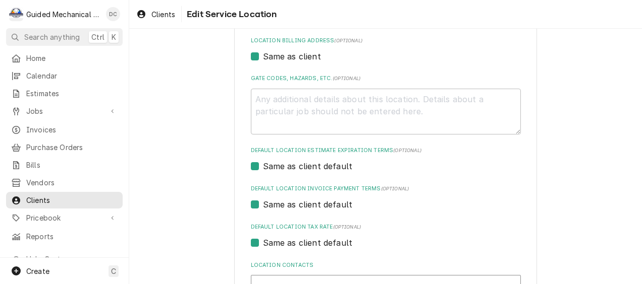
scroll to position [303, 0]
click at [313, 95] on textarea "Gate Codes, Hazards, etc. ( optional )" at bounding box center [386, 112] width 270 height 46
type textarea "x"
type textarea "8"
type textarea "x"
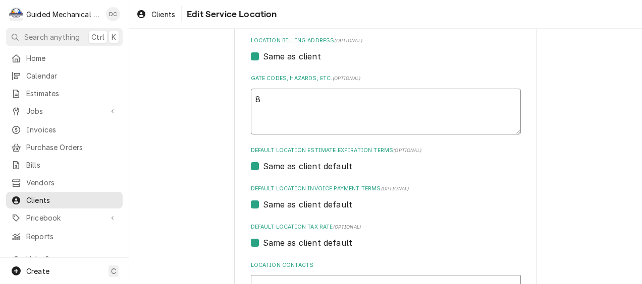
type textarea "8-"
type textarea "x"
type textarea "8-1"
type textarea "x"
type textarea "8-16"
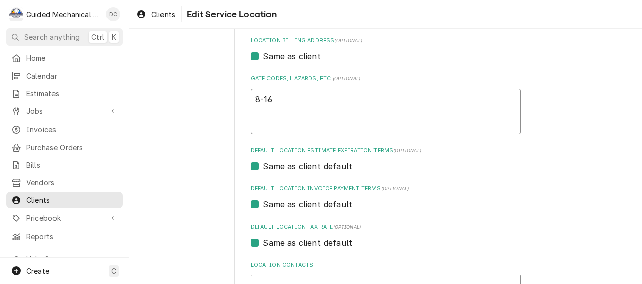
type textarea "x"
type textarea "8-16x"
type textarea "x"
type textarea "8-16x2"
type textarea "x"
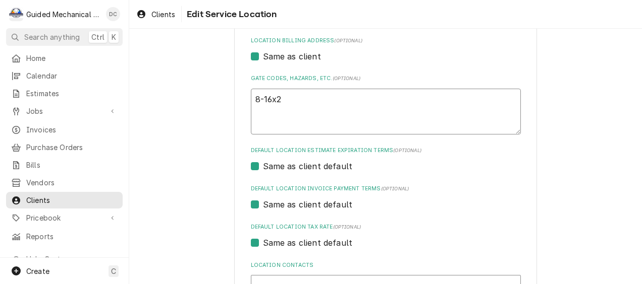
type textarea "8-16x20"
type textarea "x"
type textarea "8-16x20x"
type textarea "x"
type textarea "8-16x20x2"
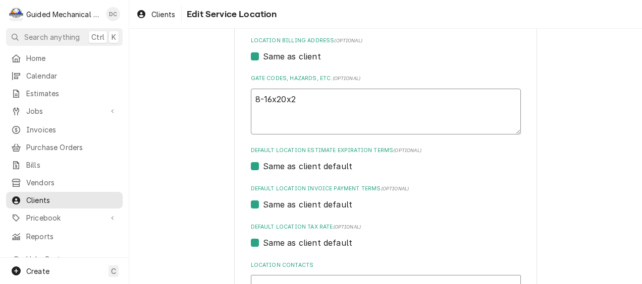
type textarea "x"
type textarea "8-16x20x2"
type textarea "x"
type textarea "8-16x20x2 2"
type textarea "x"
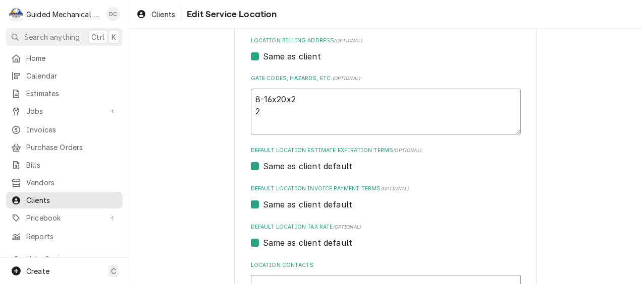
type textarea "8-16x20x2 2-"
type textarea "x"
type textarea "8-16x20x2 2-a"
type textarea "x"
type textarea "8-16x20x2 2-ax"
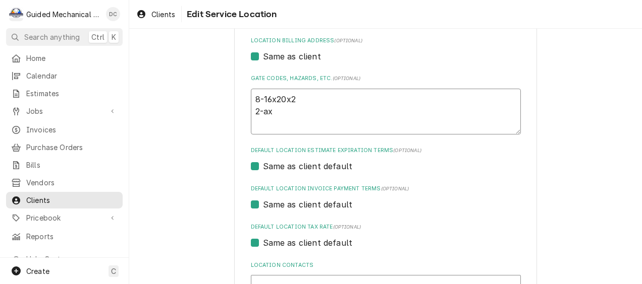
type textarea "x"
type textarea "8-16x20x2 2-ax5"
type textarea "x"
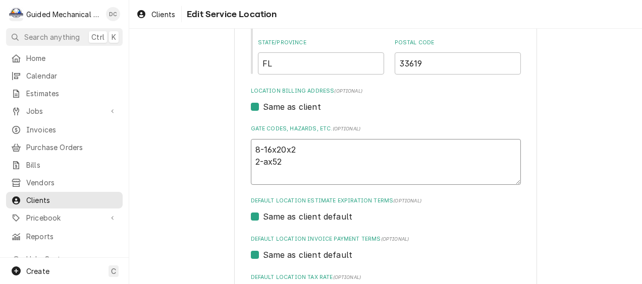
type textarea "8-16x20x2 2-ax52"
click at [596, 126] on div "Use the fields below to edit this service location: Location Name ( optional ) …" at bounding box center [385, 192] width 512 height 810
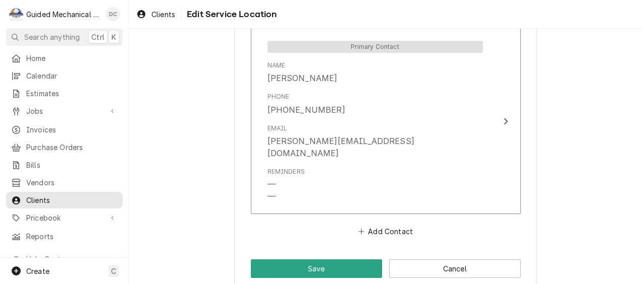
scroll to position [553, 0]
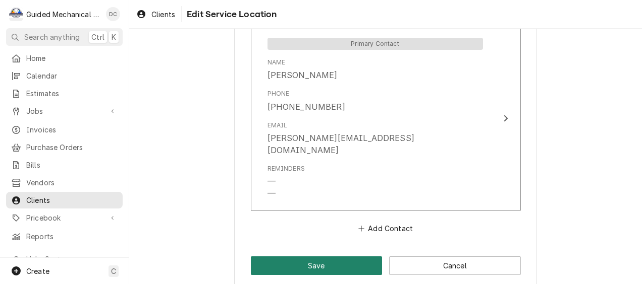
click at [362, 257] on button "Save" at bounding box center [317, 266] width 132 height 19
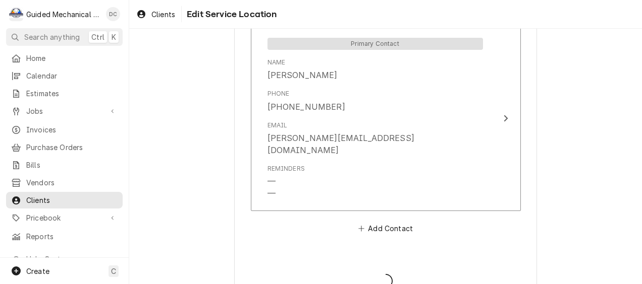
type textarea "x"
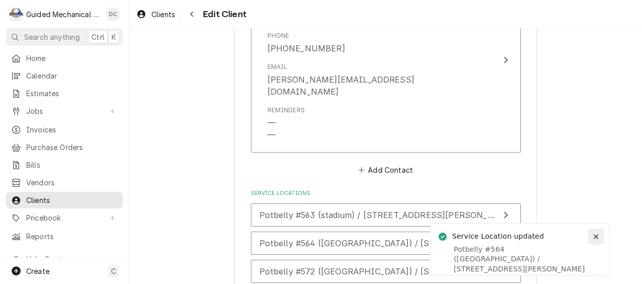
click at [596, 234] on icon "Notifications alt+T" at bounding box center [595, 237] width 7 height 7
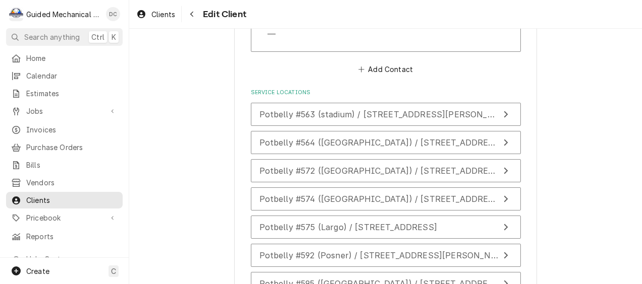
scroll to position [992, 0]
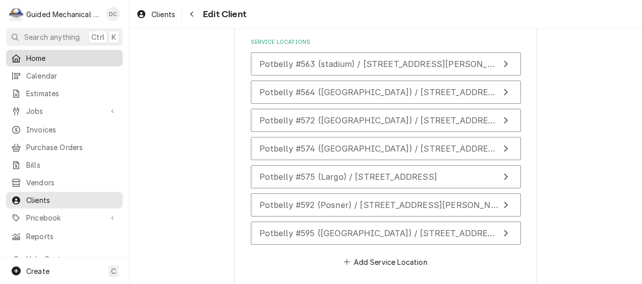
click at [45, 53] on span "Home" at bounding box center [71, 58] width 91 height 11
